Goal: Task Accomplishment & Management: Use online tool/utility

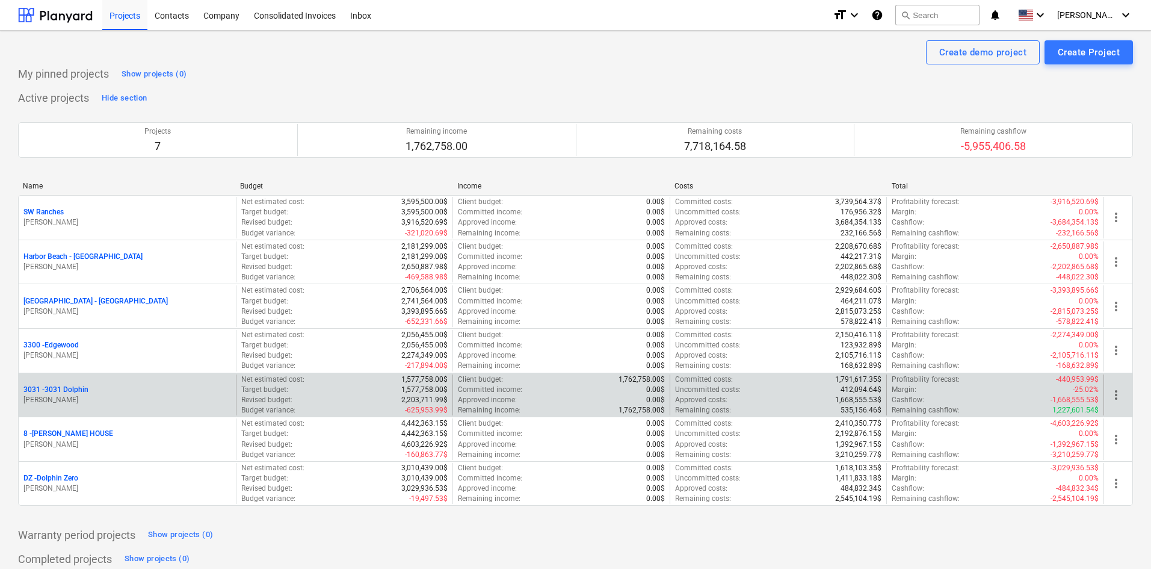
click at [75, 384] on p "3031 - 3031 Dolphin" at bounding box center [55, 389] width 65 height 10
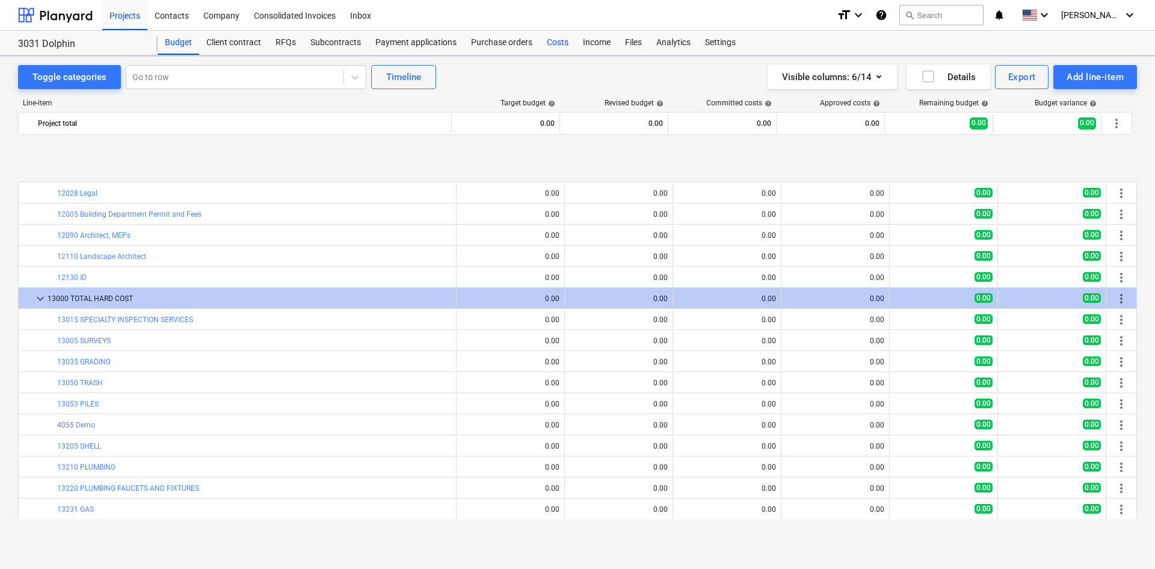
click at [564, 45] on div "Costs" at bounding box center [558, 43] width 36 height 24
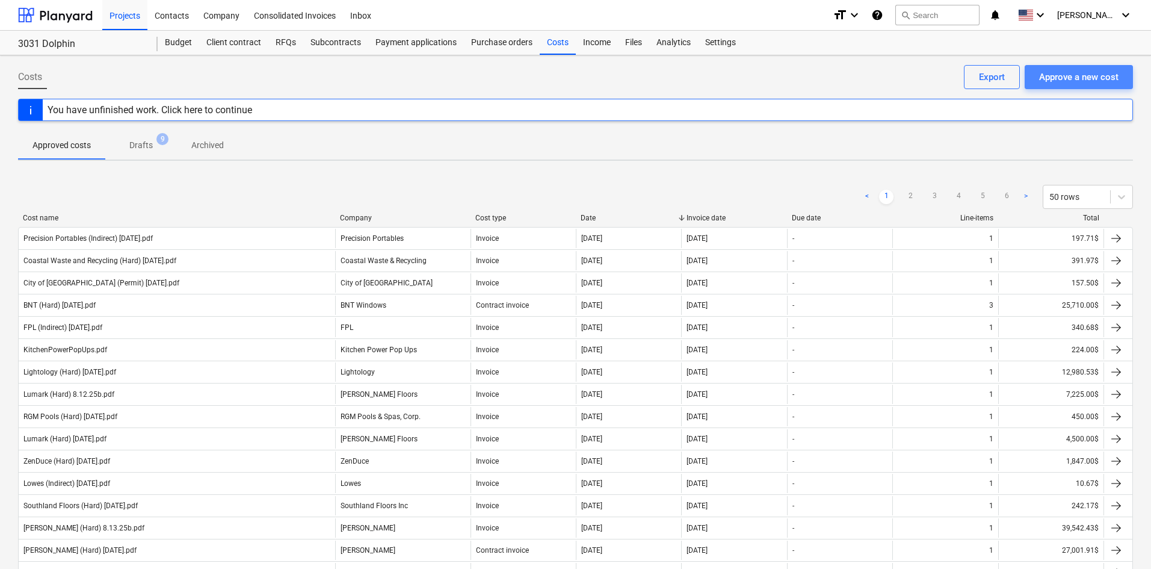
click at [1089, 78] on div "Approve a new cost" at bounding box center [1078, 77] width 79 height 16
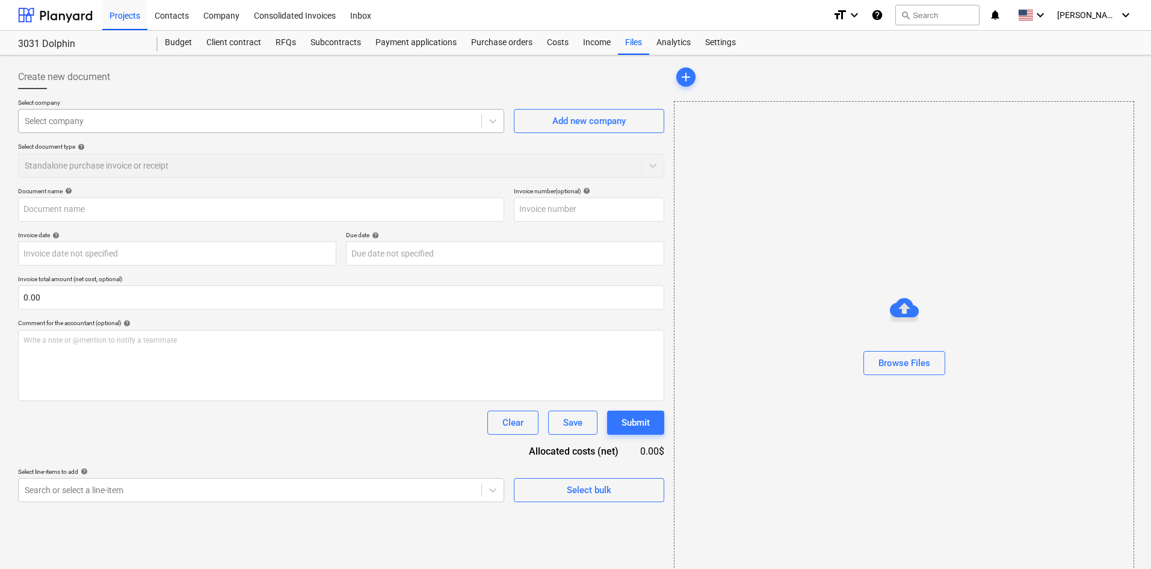
click at [81, 124] on div at bounding box center [250, 121] width 451 height 12
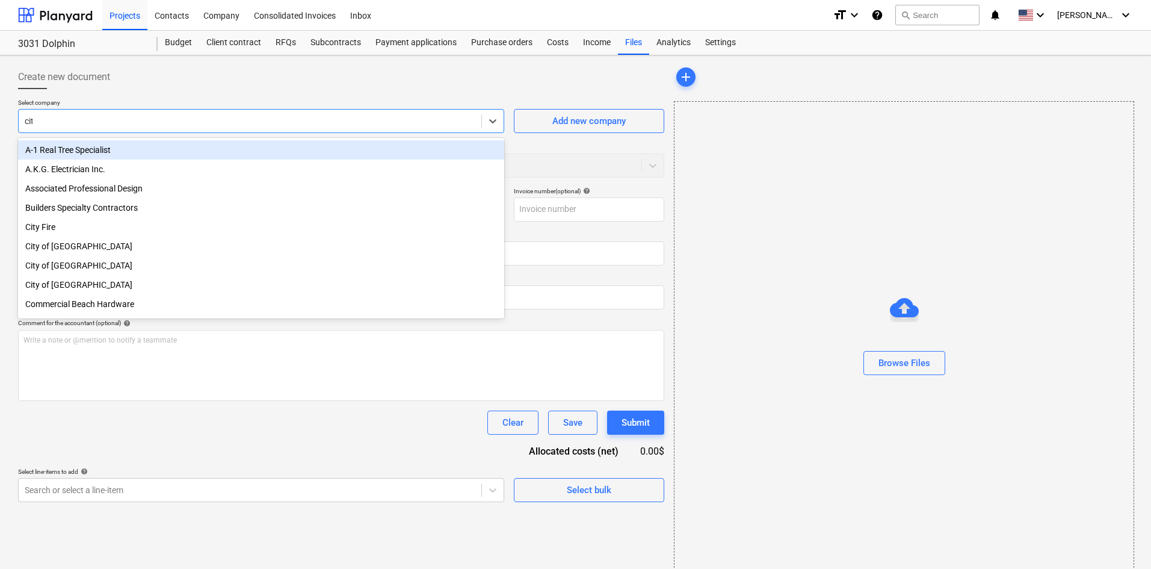
type input "city"
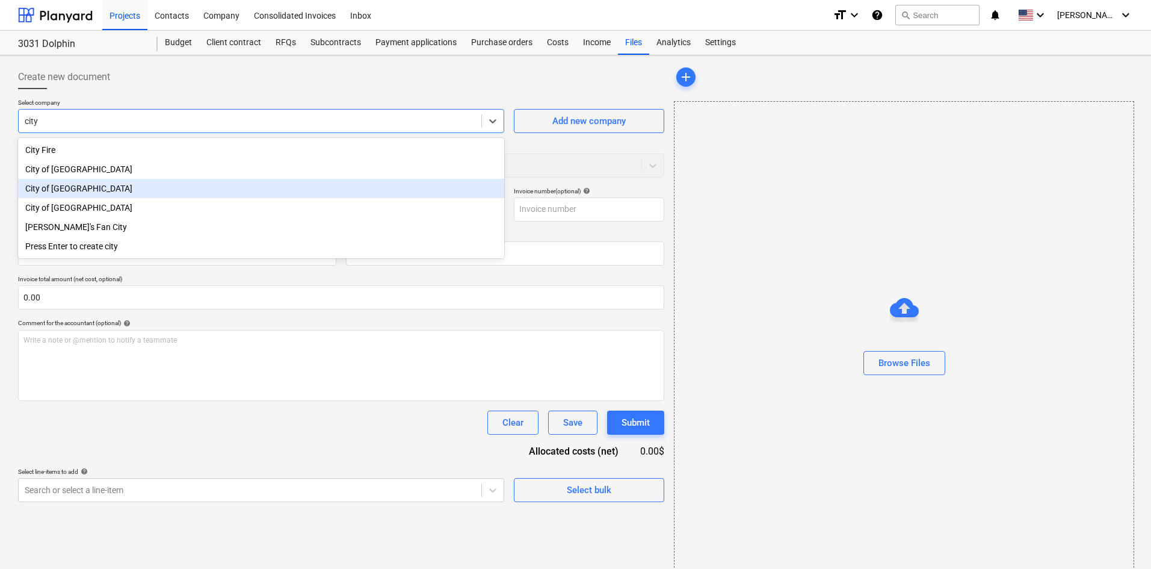
click at [139, 191] on div "City of [GEOGRAPHIC_DATA]" at bounding box center [261, 188] width 486 height 19
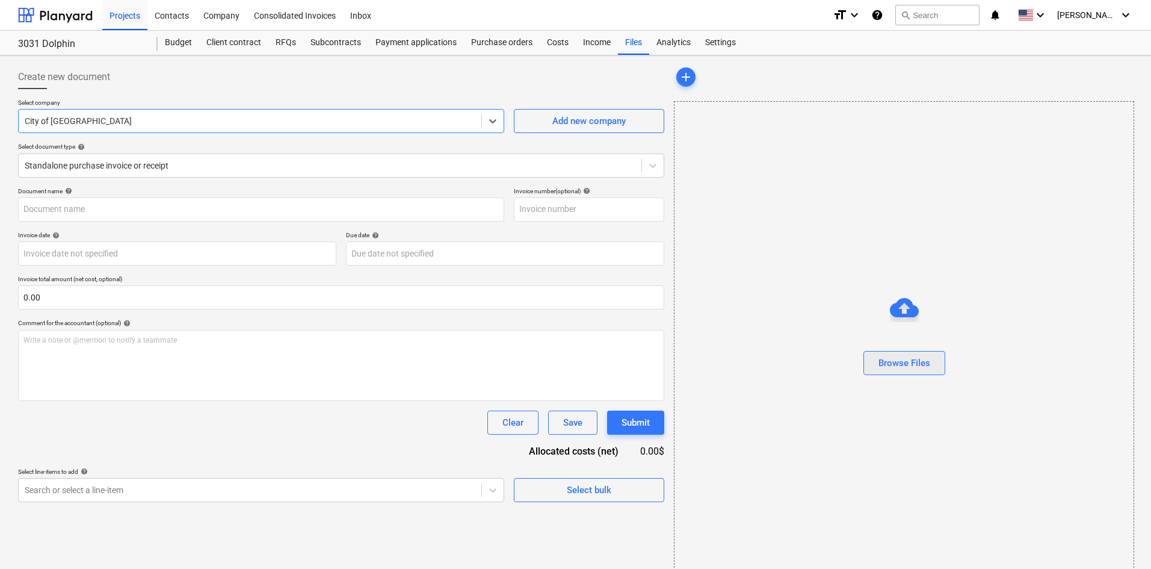
click at [878, 360] on div "Browse Files" at bounding box center [904, 363] width 52 height 16
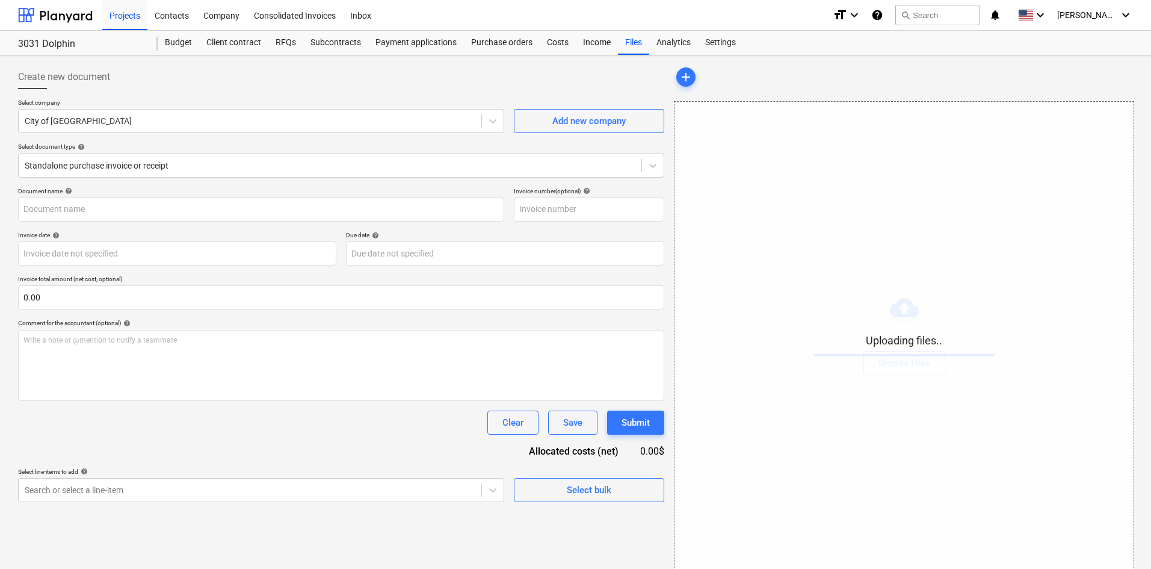
click at [268, 468] on div "Select line-items to add help" at bounding box center [261, 472] width 486 height 8
click at [268, 484] on body "Projects Contacts Company Consolidated Invoices Inbox format_size keyboard_arro…" at bounding box center [575, 284] width 1151 height 569
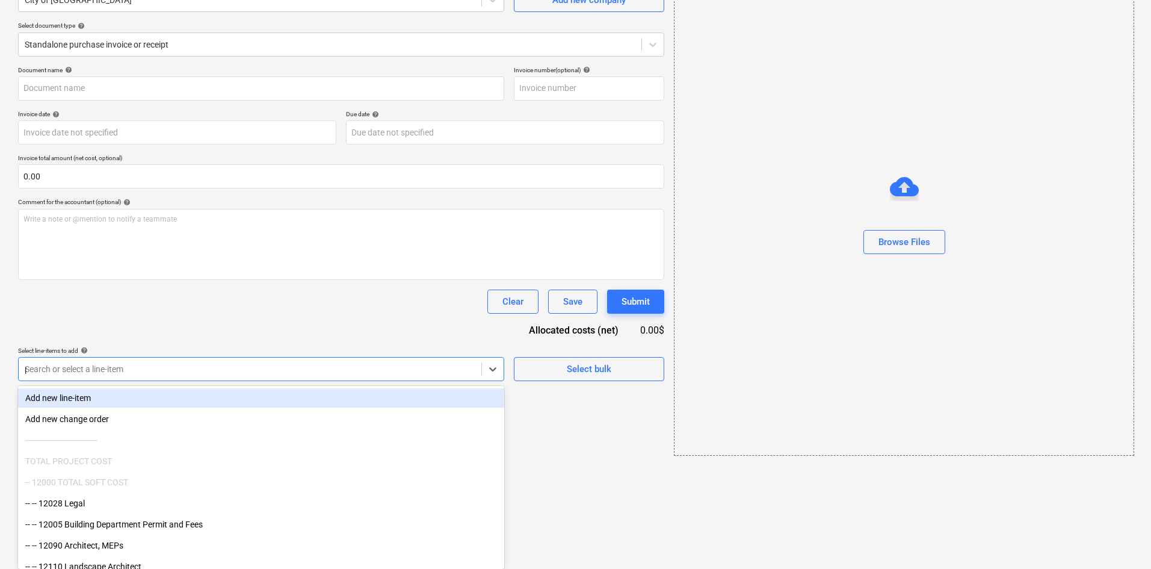
type input "pe"
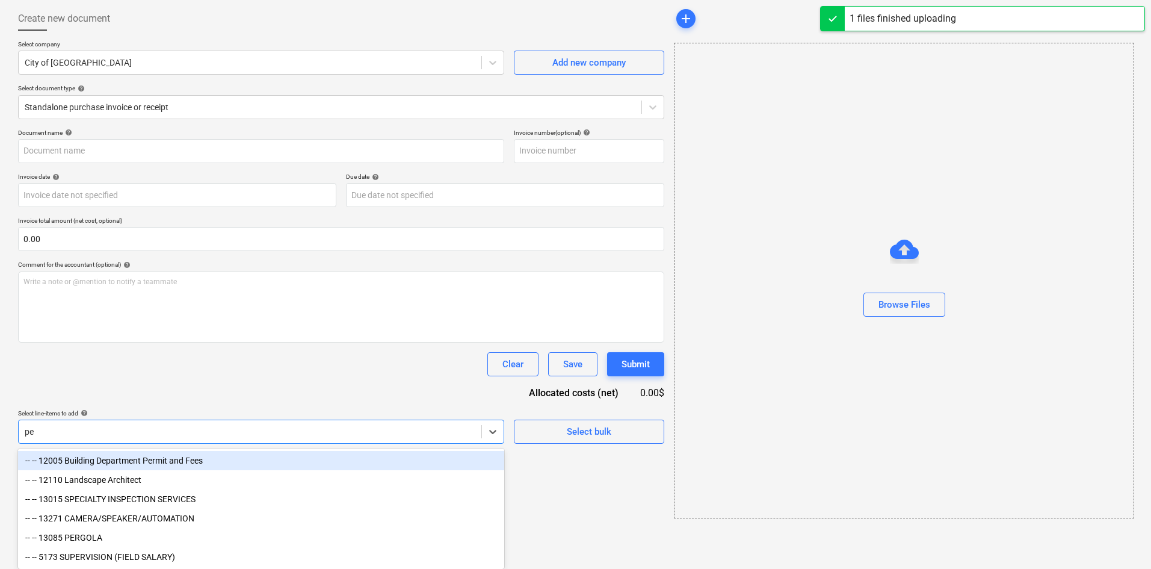
type input "City of [GEOGRAPHIC_DATA] (Permit) 8.18.25b.pdf"
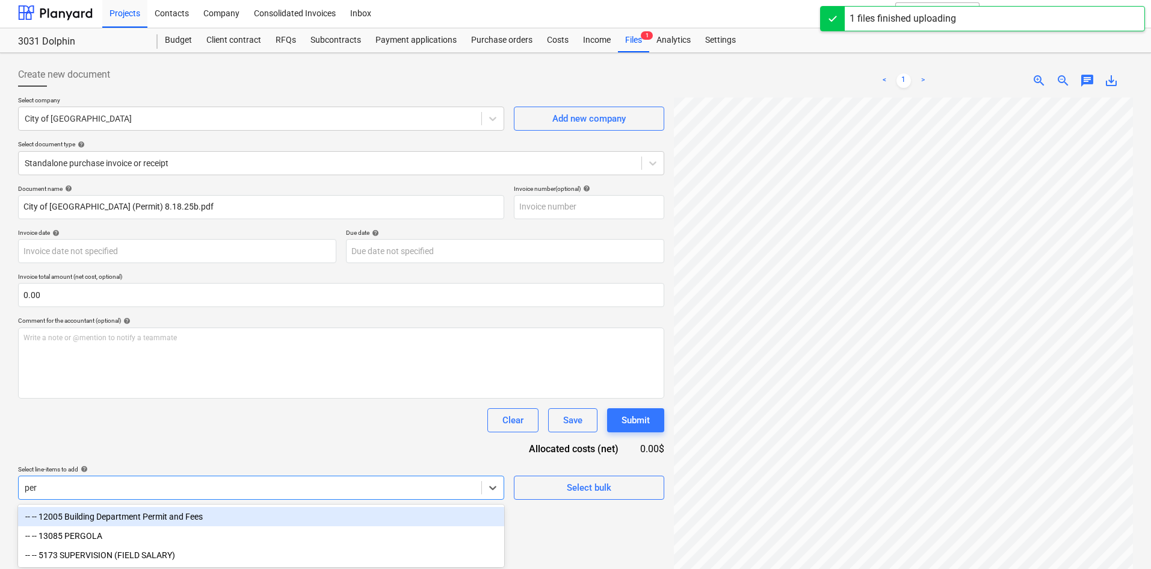
type input "per"
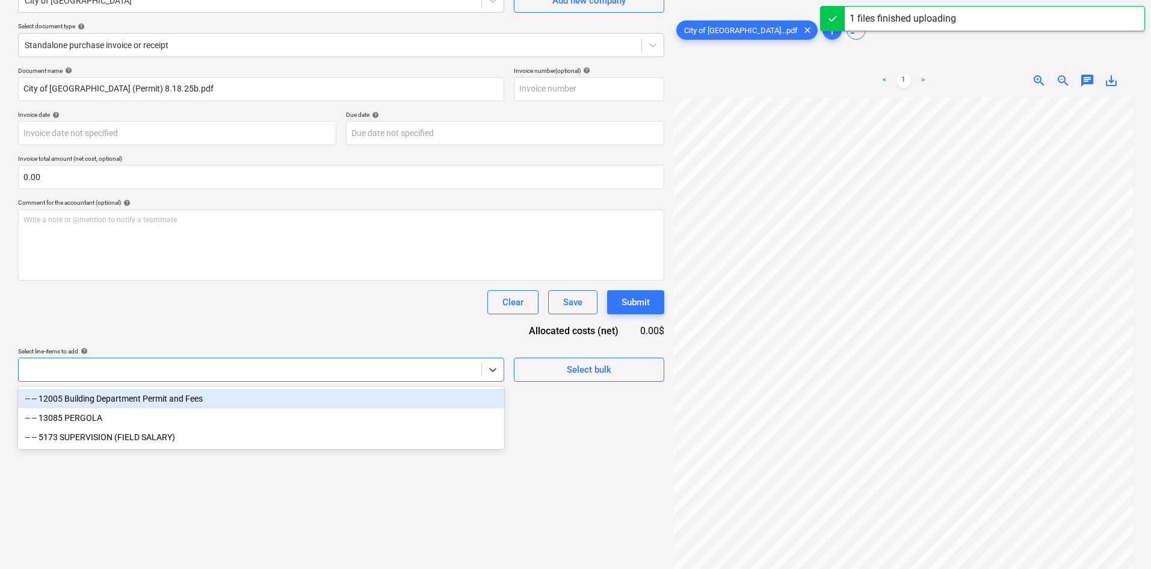
click at [288, 519] on div "Create new document Select company City of [GEOGRAPHIC_DATA] Add new company Se…" at bounding box center [341, 252] width 656 height 624
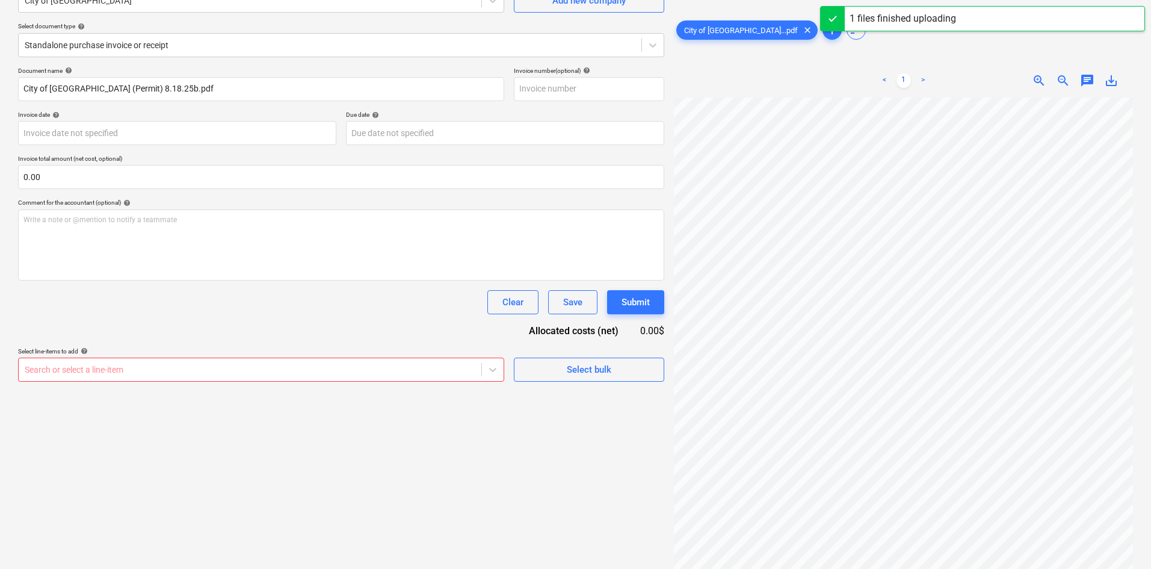
click at [377, 363] on div at bounding box center [250, 369] width 451 height 12
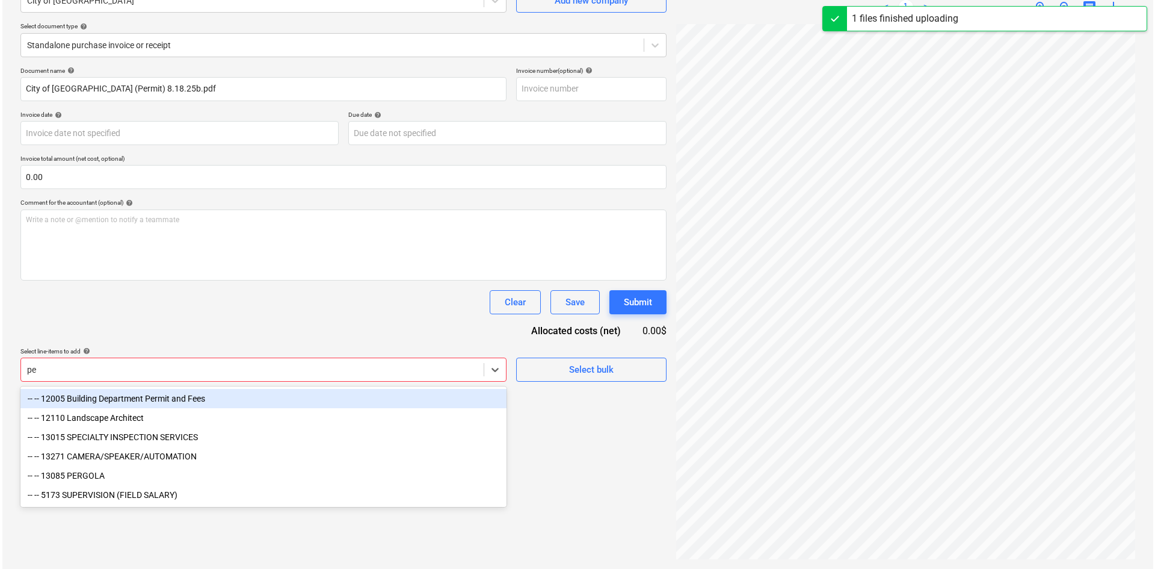
scroll to position [120, 0]
type input "per"
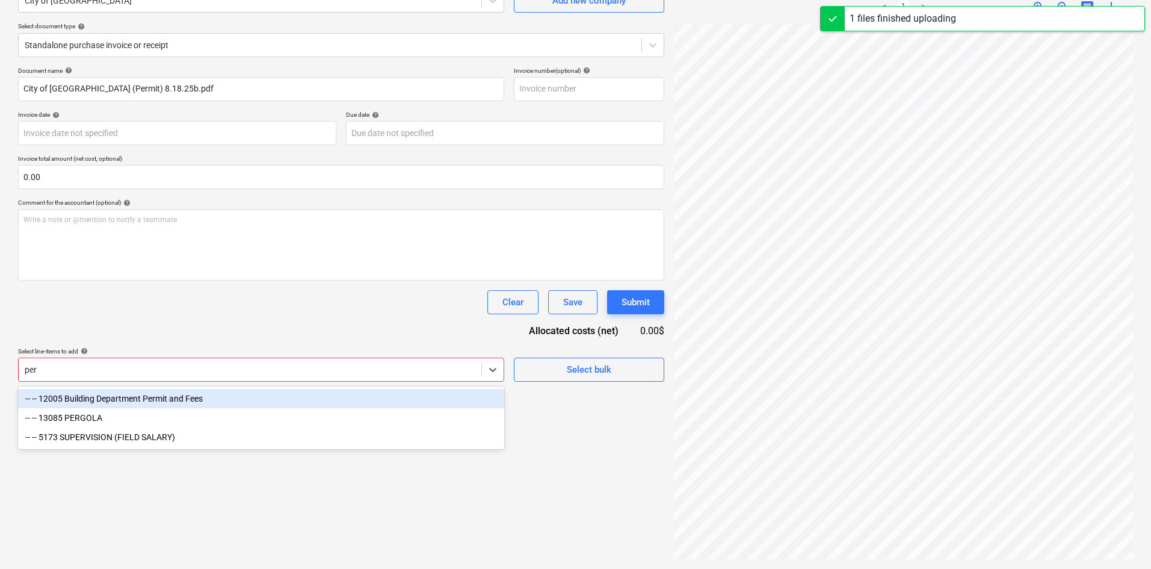
click at [399, 401] on div "-- -- 12005 Building Department Permit and Fees" at bounding box center [261, 398] width 486 height 19
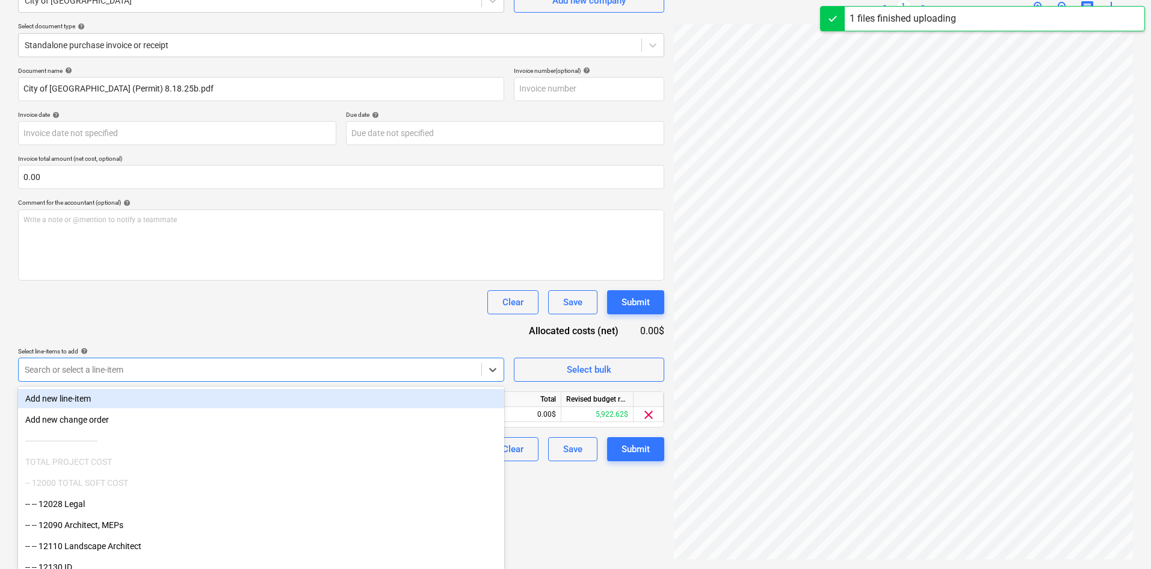
click at [402, 310] on div "Clear Save Submit" at bounding box center [341, 302] width 646 height 24
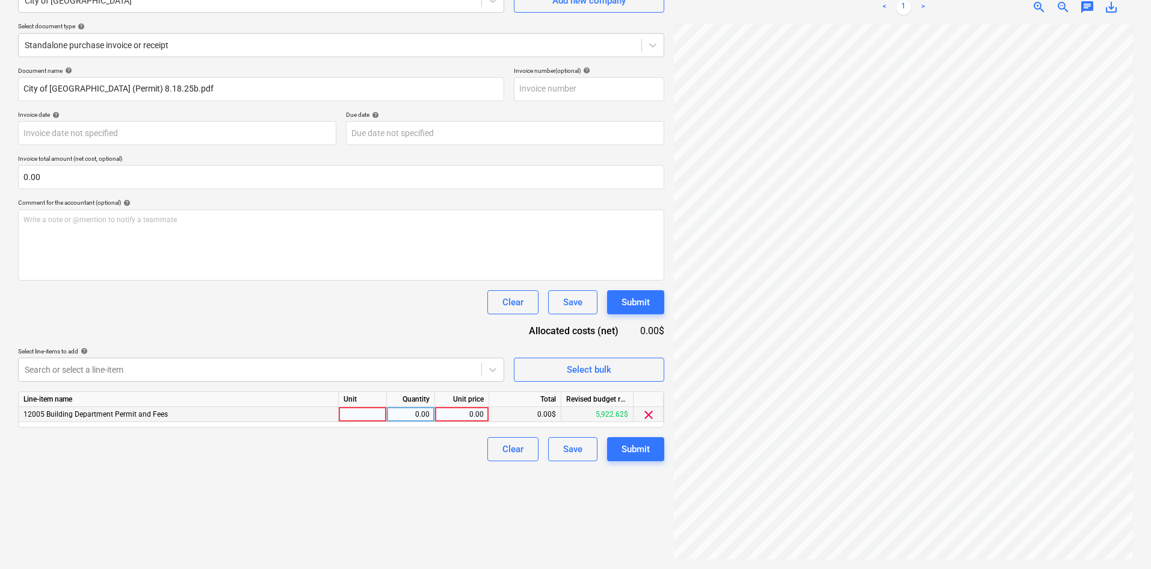
click at [462, 416] on div "0.00" at bounding box center [462, 414] width 44 height 15
type input "131"
click at [419, 492] on div "Create new document Select company City of [GEOGRAPHIC_DATA] Add new company Se…" at bounding box center [341, 252] width 656 height 624
click at [640, 457] on button "Submit" at bounding box center [635, 449] width 57 height 24
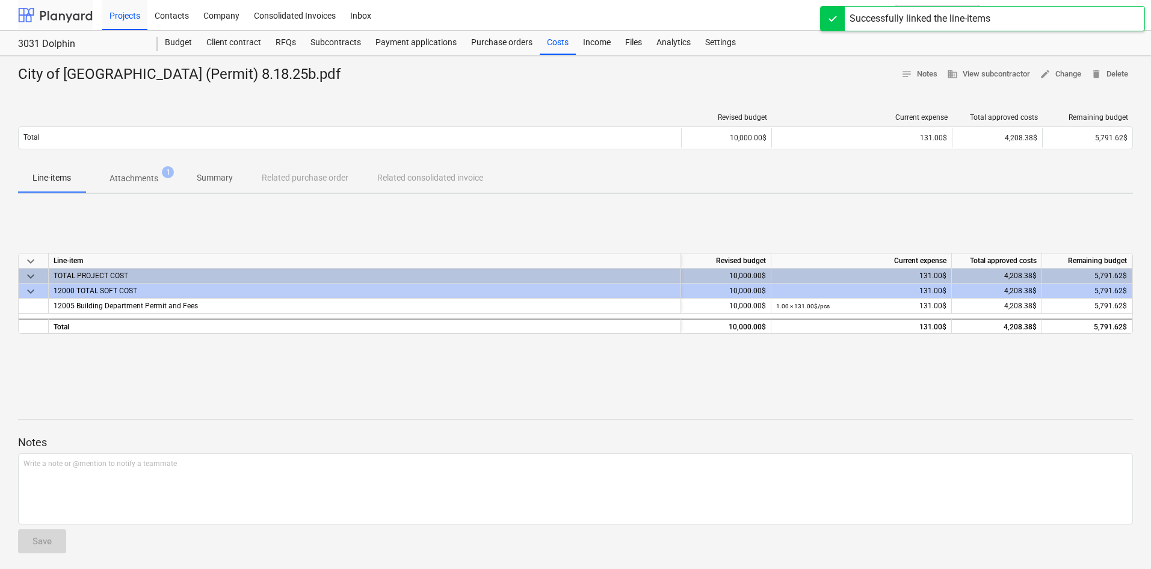
click at [69, 26] on div at bounding box center [55, 15] width 75 height 30
